Goal: Navigation & Orientation: Understand site structure

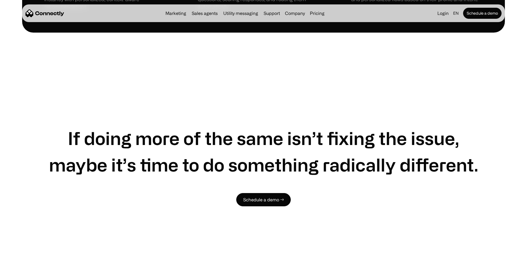
scroll to position [2958, 0]
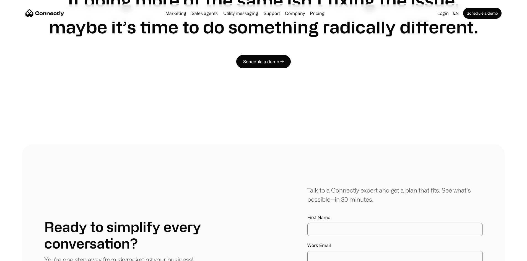
click at [321, 22] on div "Marketing Sales agents Utility messaging Support Company About us Careers Conta…" at bounding box center [263, 13] width 482 height 18
click at [326, 15] on link "Pricing" at bounding box center [316, 13] width 19 height 4
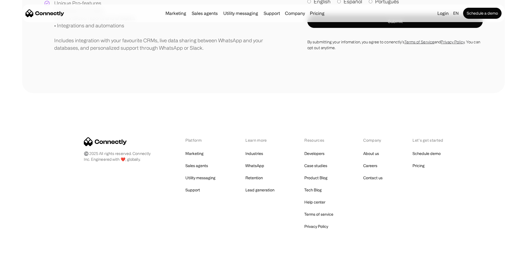
scroll to position [246, 0]
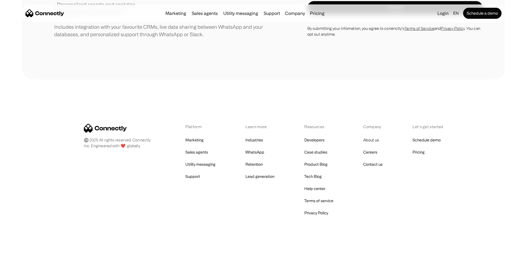
click at [379, 139] on link "About us" at bounding box center [371, 140] width 16 height 8
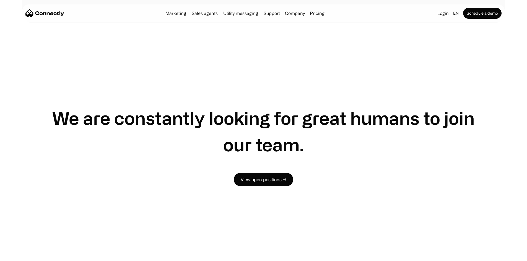
scroll to position [311, 0]
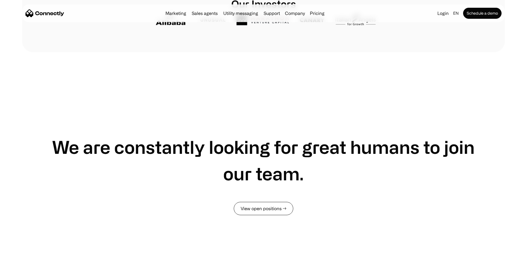
click at [280, 215] on link "View open positions →" at bounding box center [263, 208] width 59 height 13
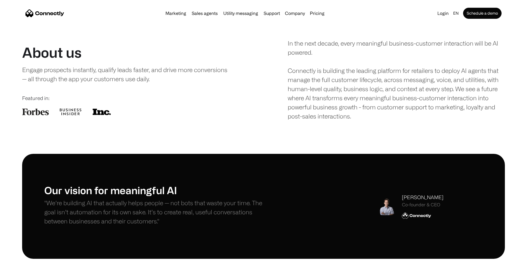
scroll to position [0, 0]
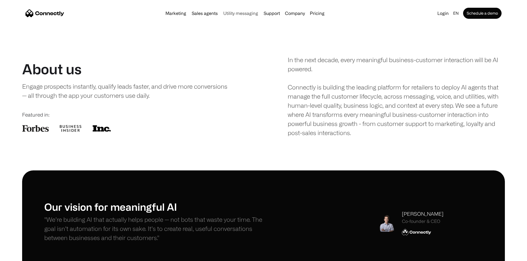
click at [241, 15] on link "Utility messaging" at bounding box center [240, 13] width 39 height 4
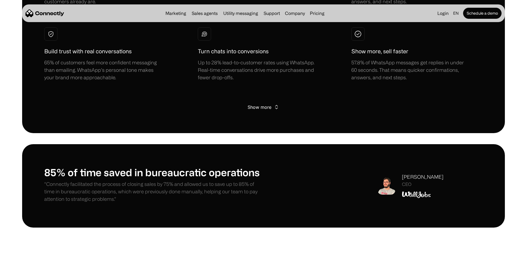
scroll to position [442, 0]
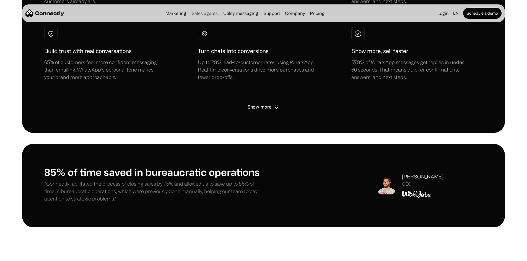
click at [196, 15] on link "Sales agents" at bounding box center [204, 13] width 30 height 4
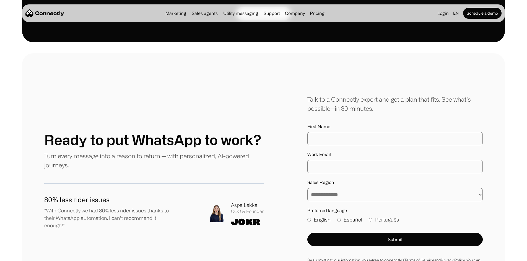
scroll to position [1548, 0]
